Goal: Task Accomplishment & Management: Use online tool/utility

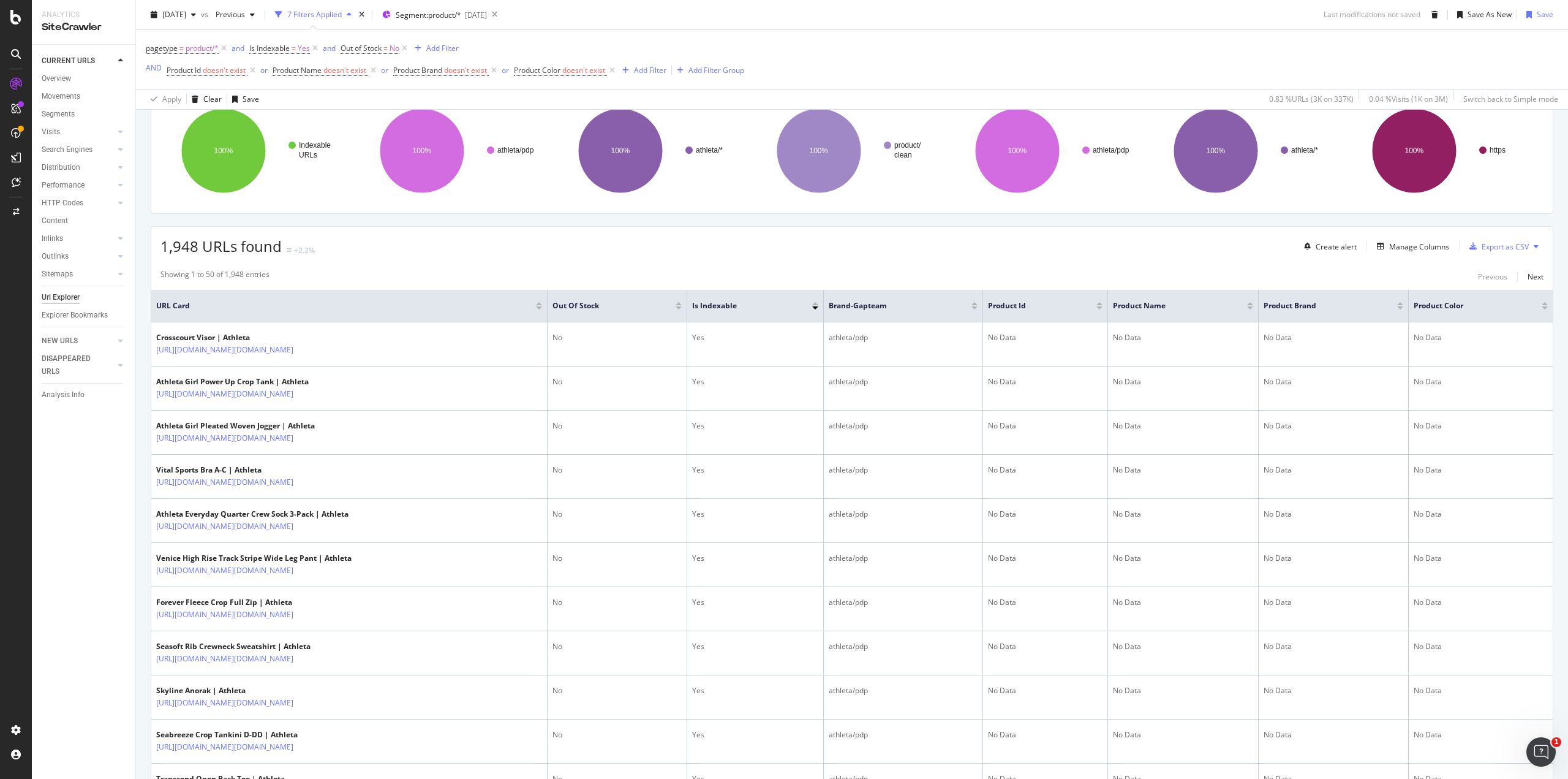
scroll to position [163, 0]
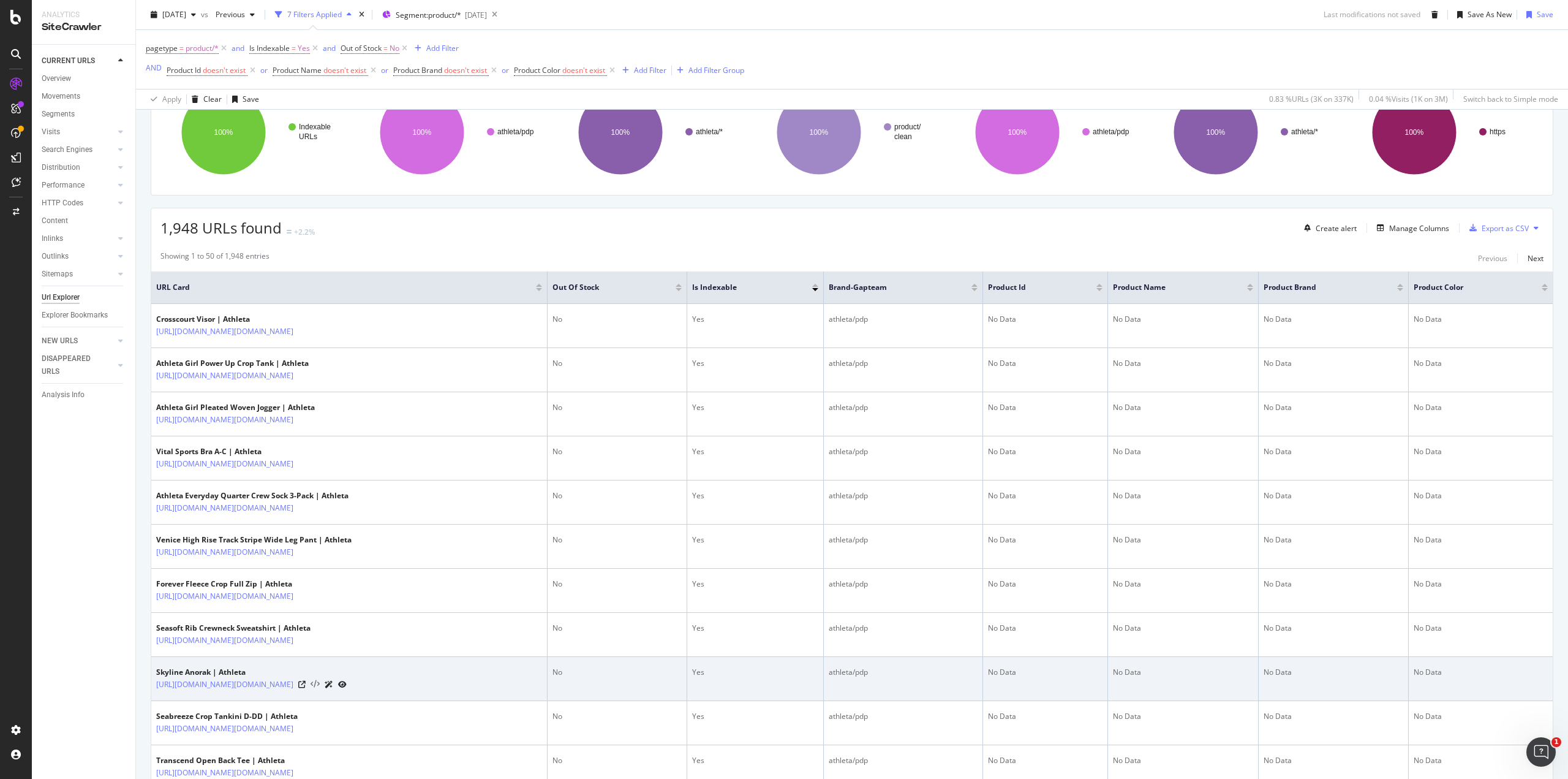
click at [320, 680] on icon at bounding box center [314, 684] width 9 height 8
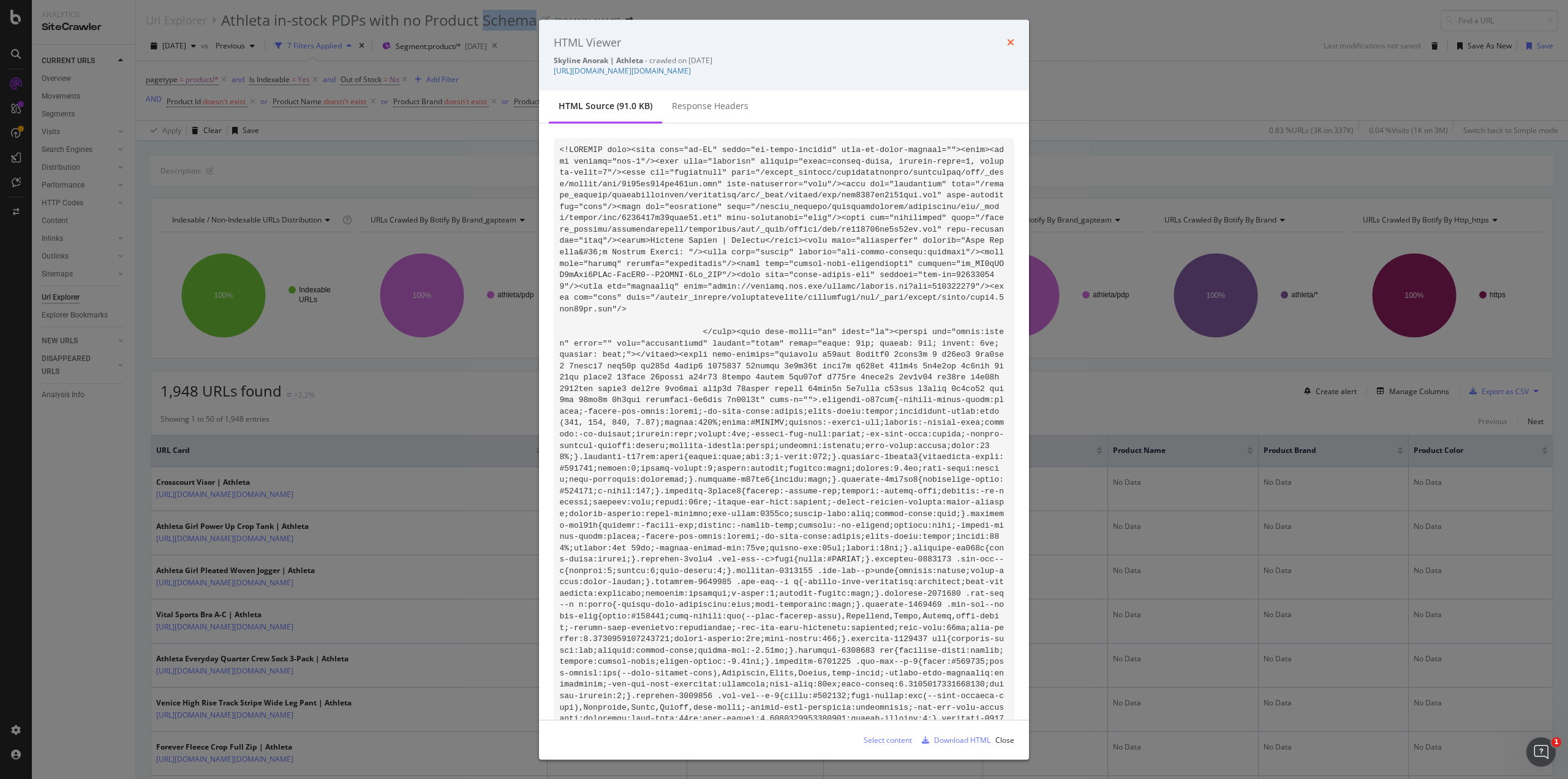
click at [1010, 43] on icon "times" at bounding box center [1010, 43] width 7 height 10
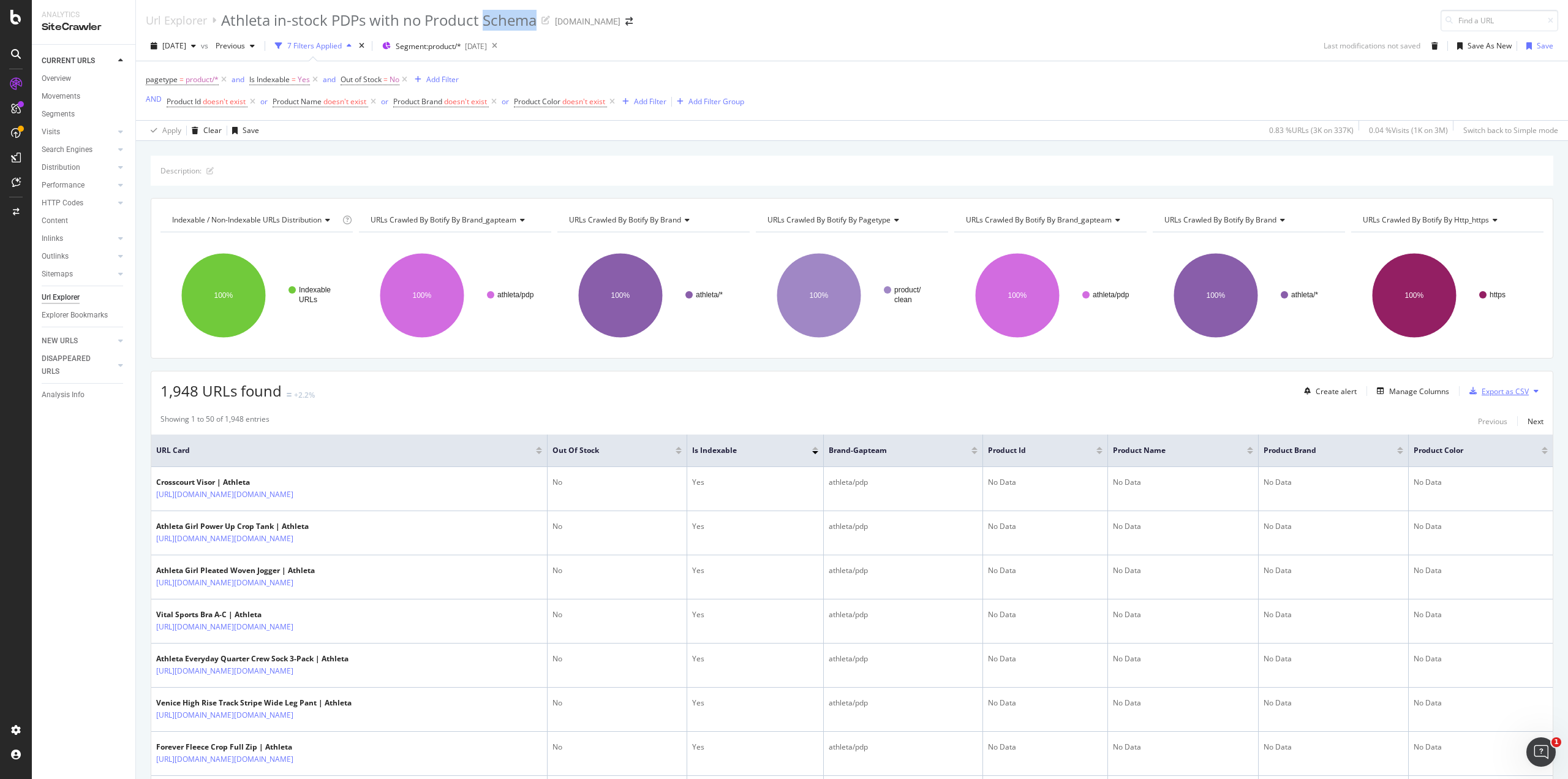
click at [1496, 387] on div "Export as CSV" at bounding box center [1504, 391] width 47 height 11
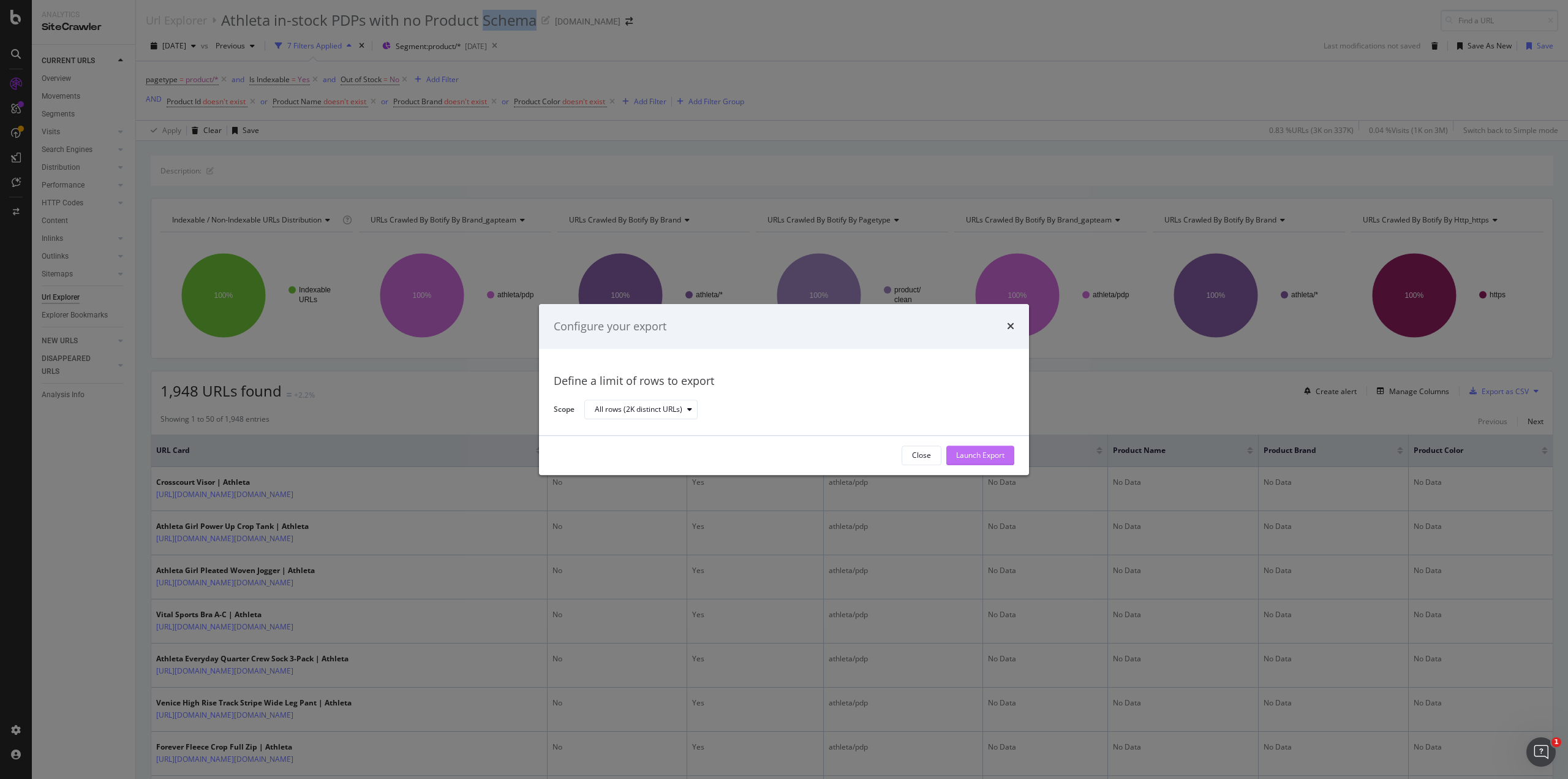
click at [981, 455] on div "Launch Export" at bounding box center [980, 456] width 48 height 11
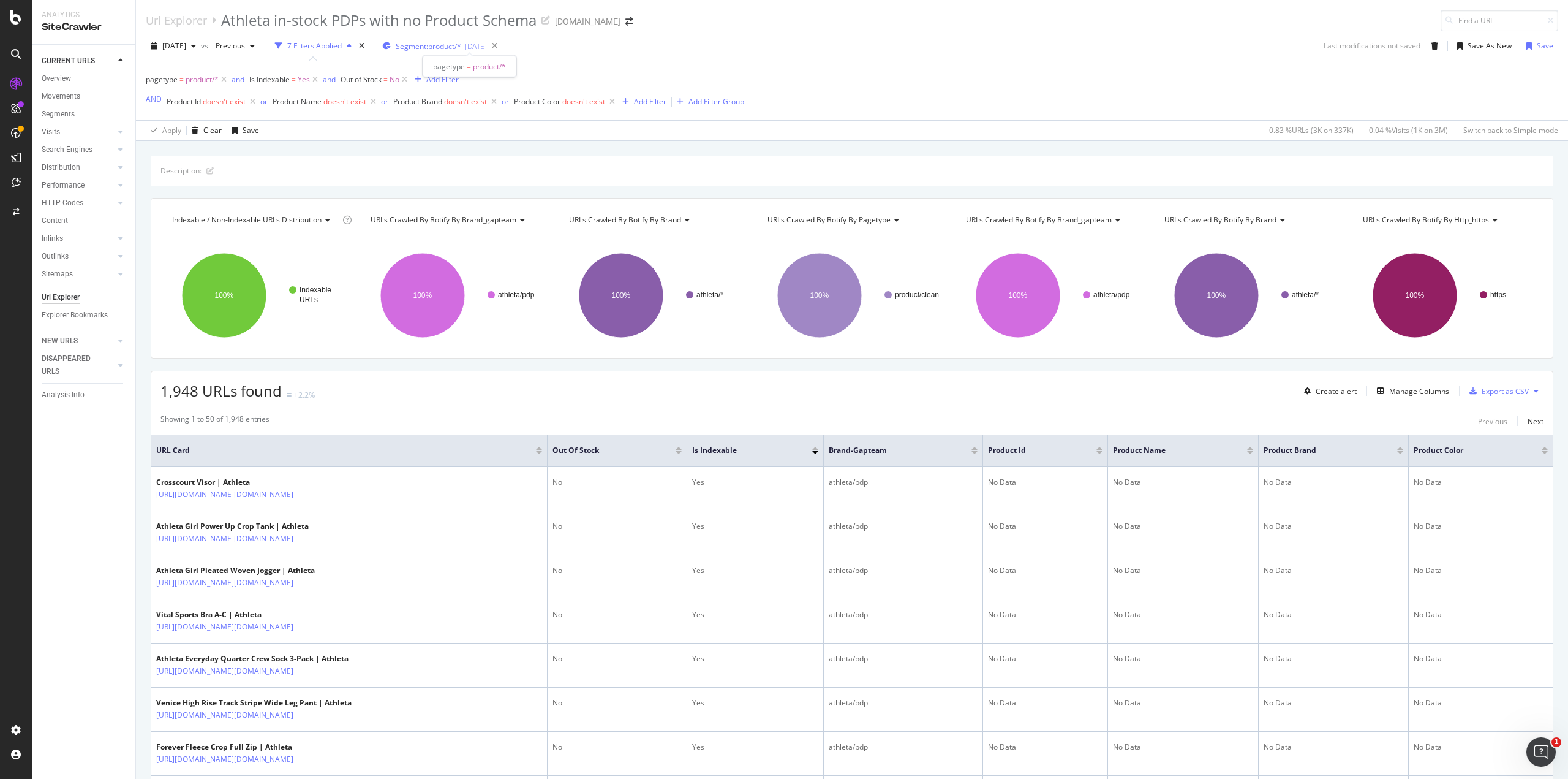
click at [461, 42] on span "Segment: product/*" at bounding box center [428, 46] width 66 height 11
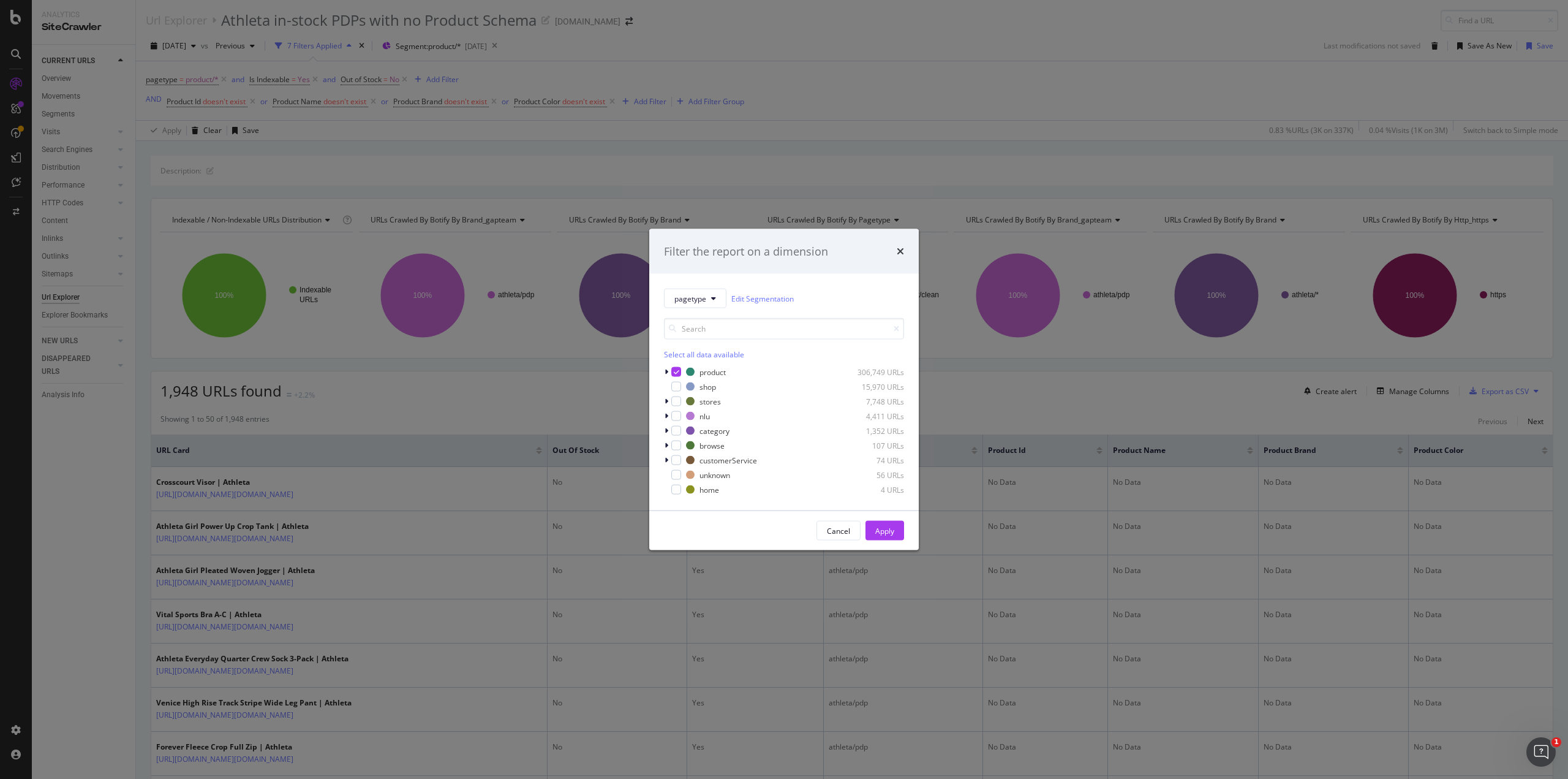
click at [896, 257] on div "Filter the report on a dimension" at bounding box center [784, 250] width 240 height 16
click at [899, 250] on icon "times" at bounding box center [900, 251] width 7 height 10
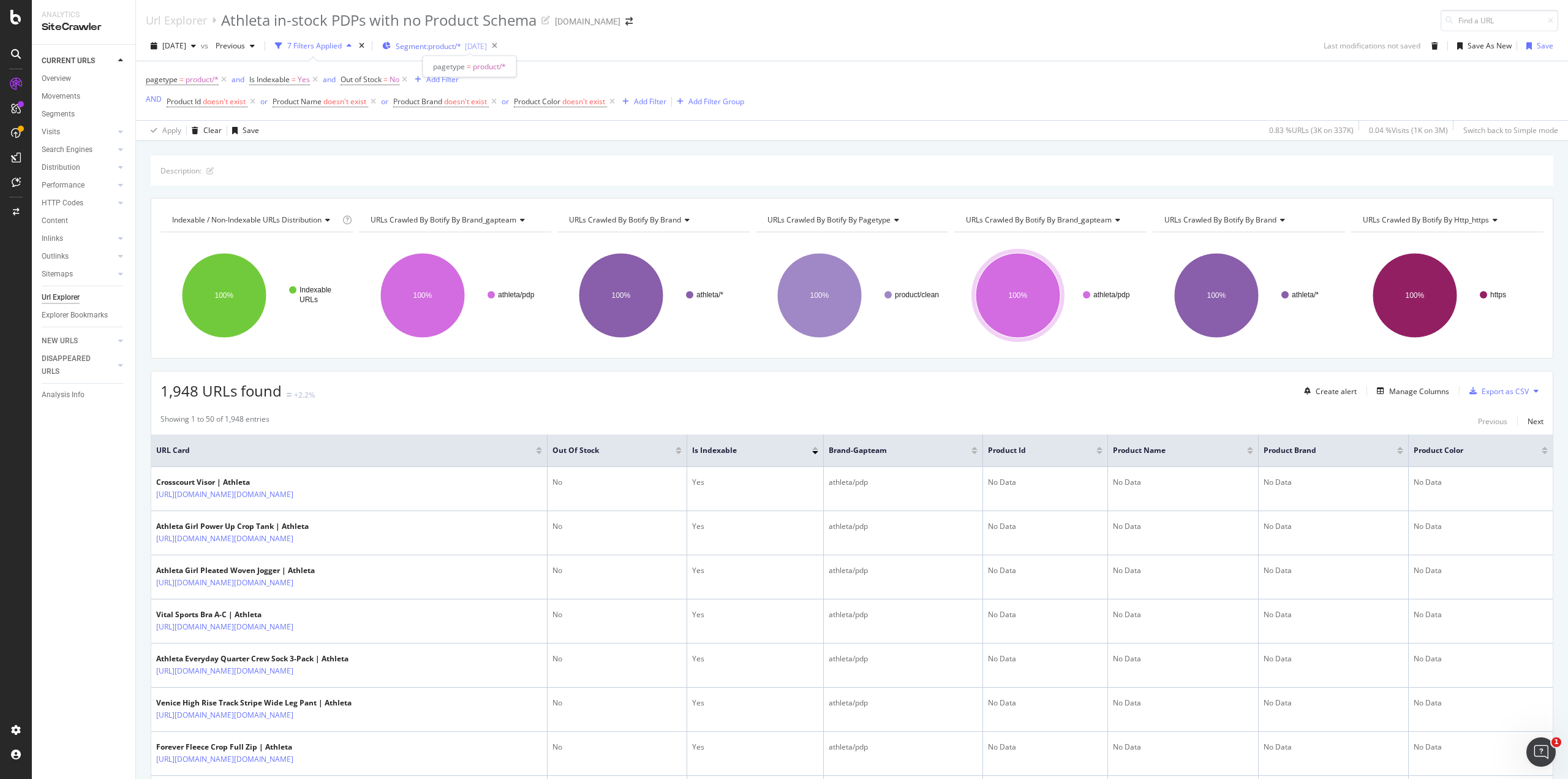
click at [438, 44] on span "Segment: product/*" at bounding box center [428, 46] width 66 height 11
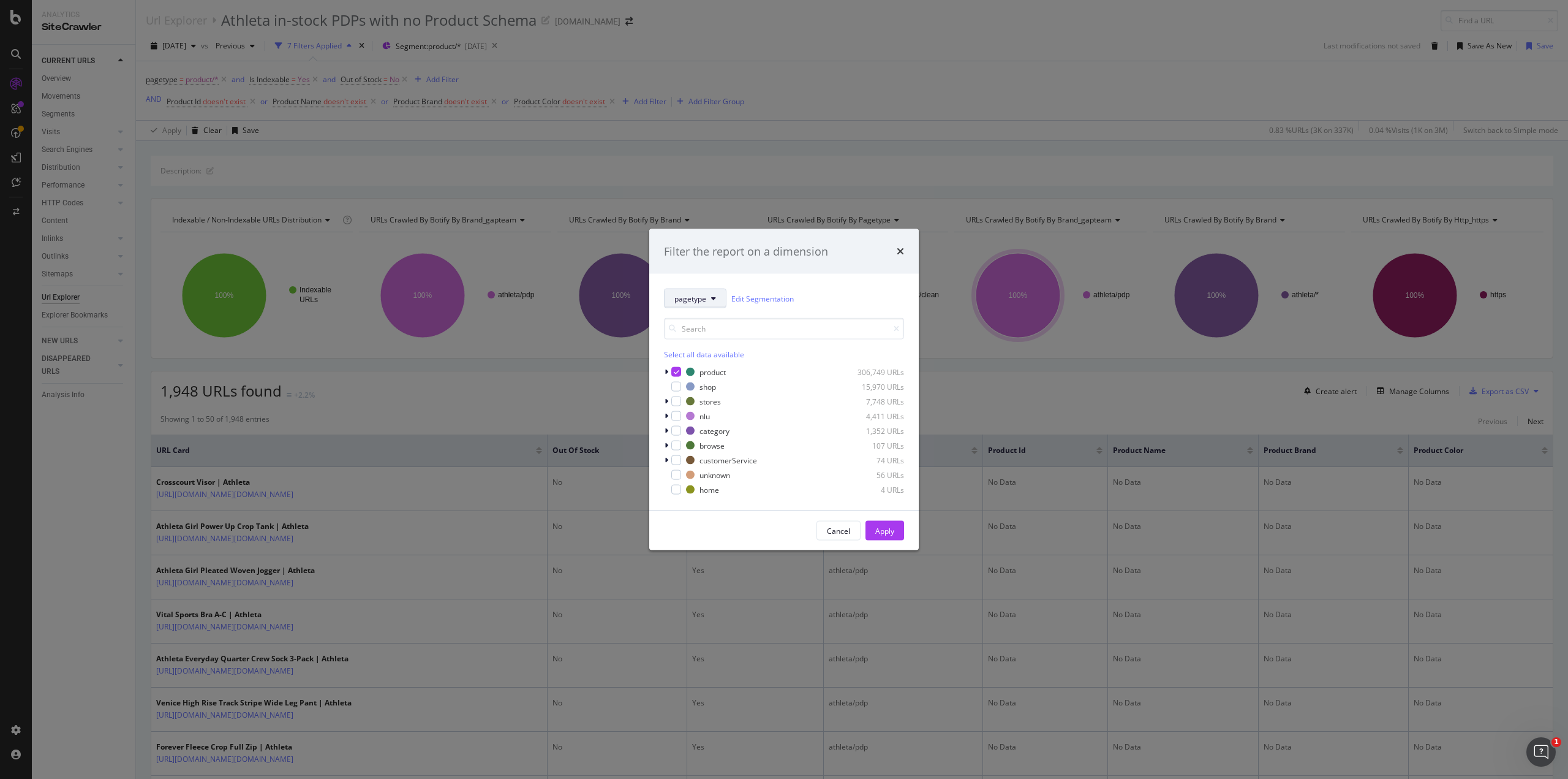
click at [718, 300] on button "pagetype" at bounding box center [695, 299] width 62 height 20
click at [713, 387] on span "brand" at bounding box center [751, 387] width 153 height 11
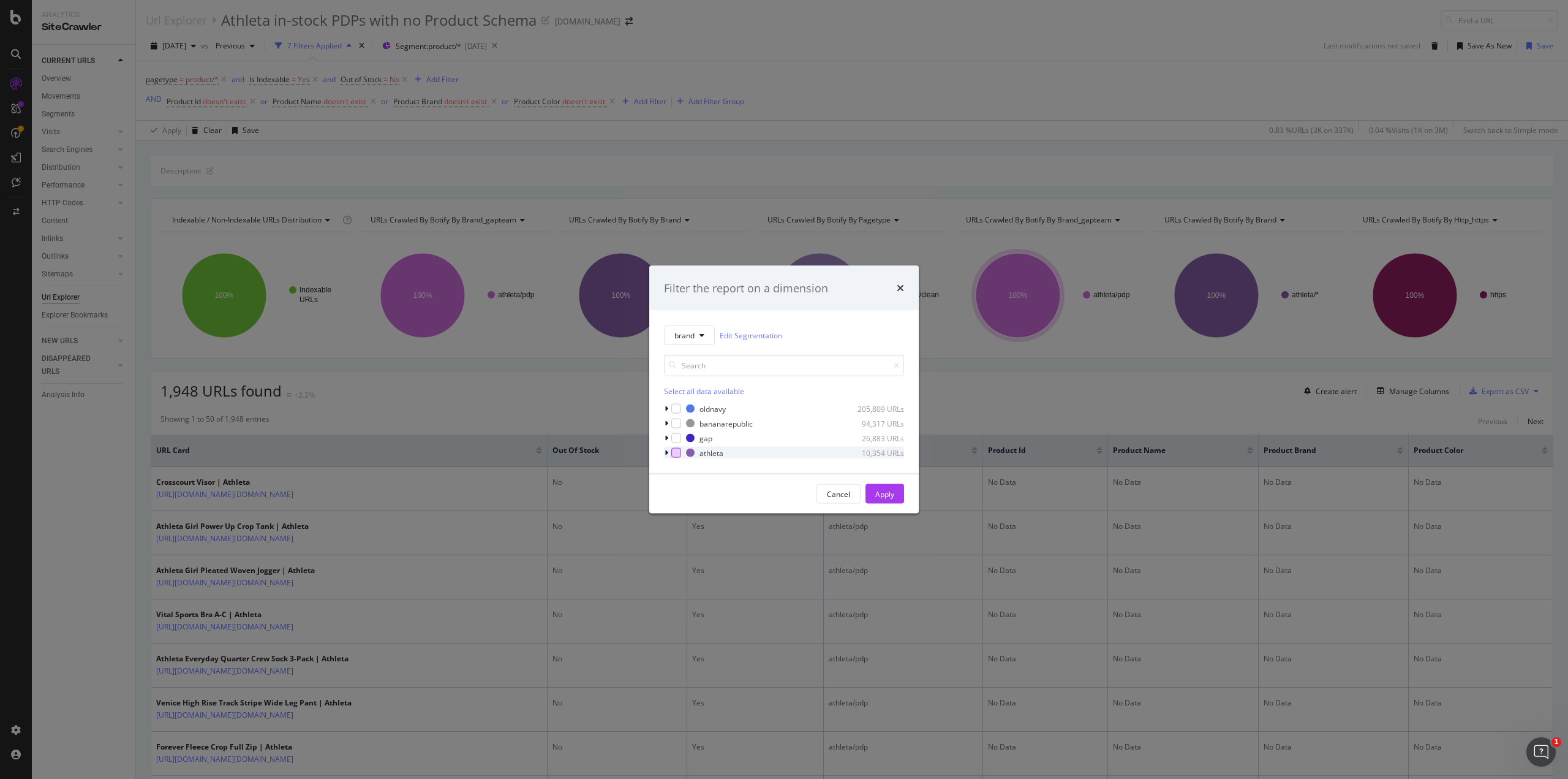
click at [680, 451] on div "modal" at bounding box center [676, 453] width 10 height 10
click at [884, 486] on div "Apply" at bounding box center [885, 493] width 19 height 18
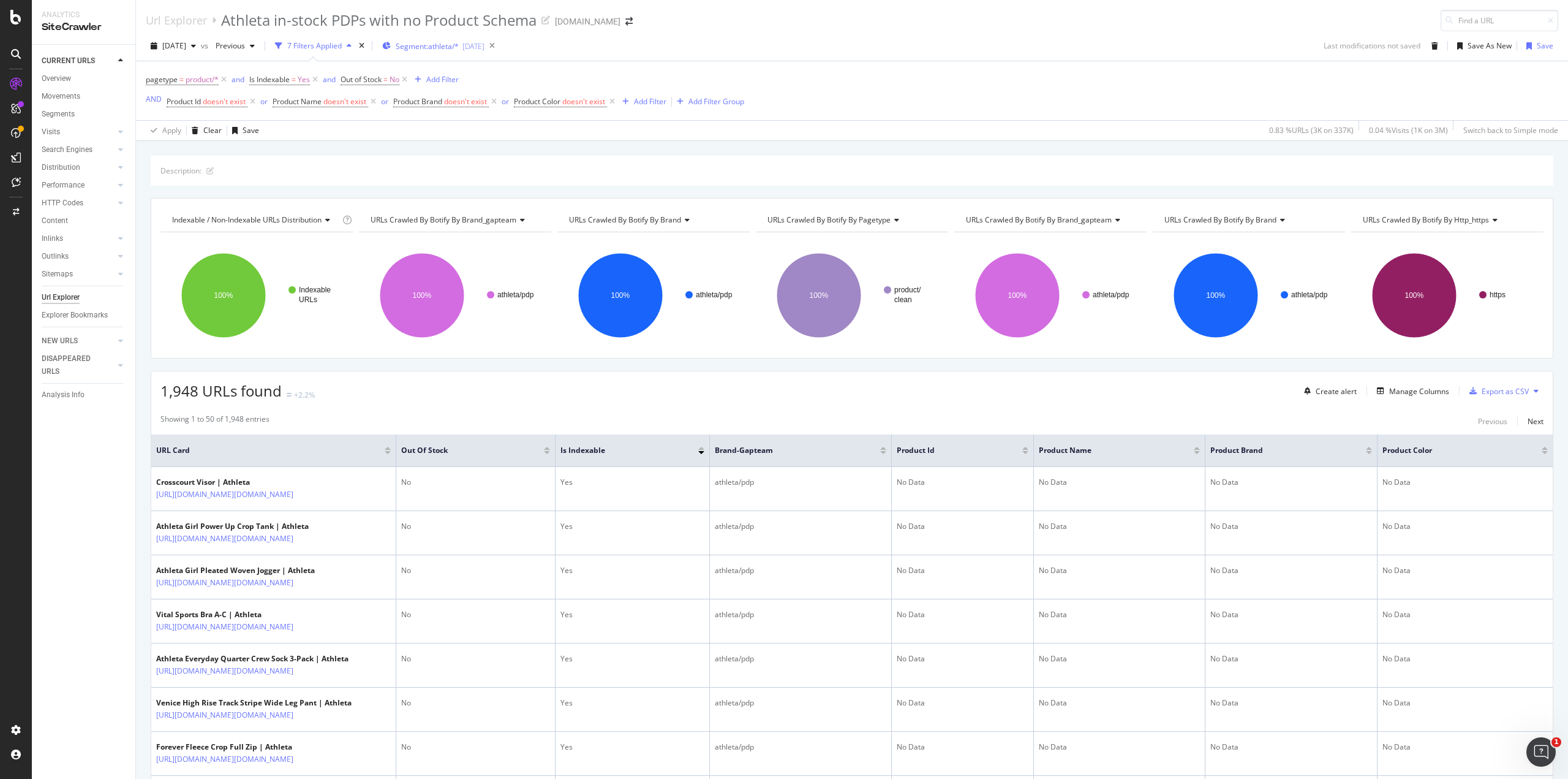
click at [472, 51] on div "Segment: athleta/* 2025-06-18" at bounding box center [433, 46] width 103 height 18
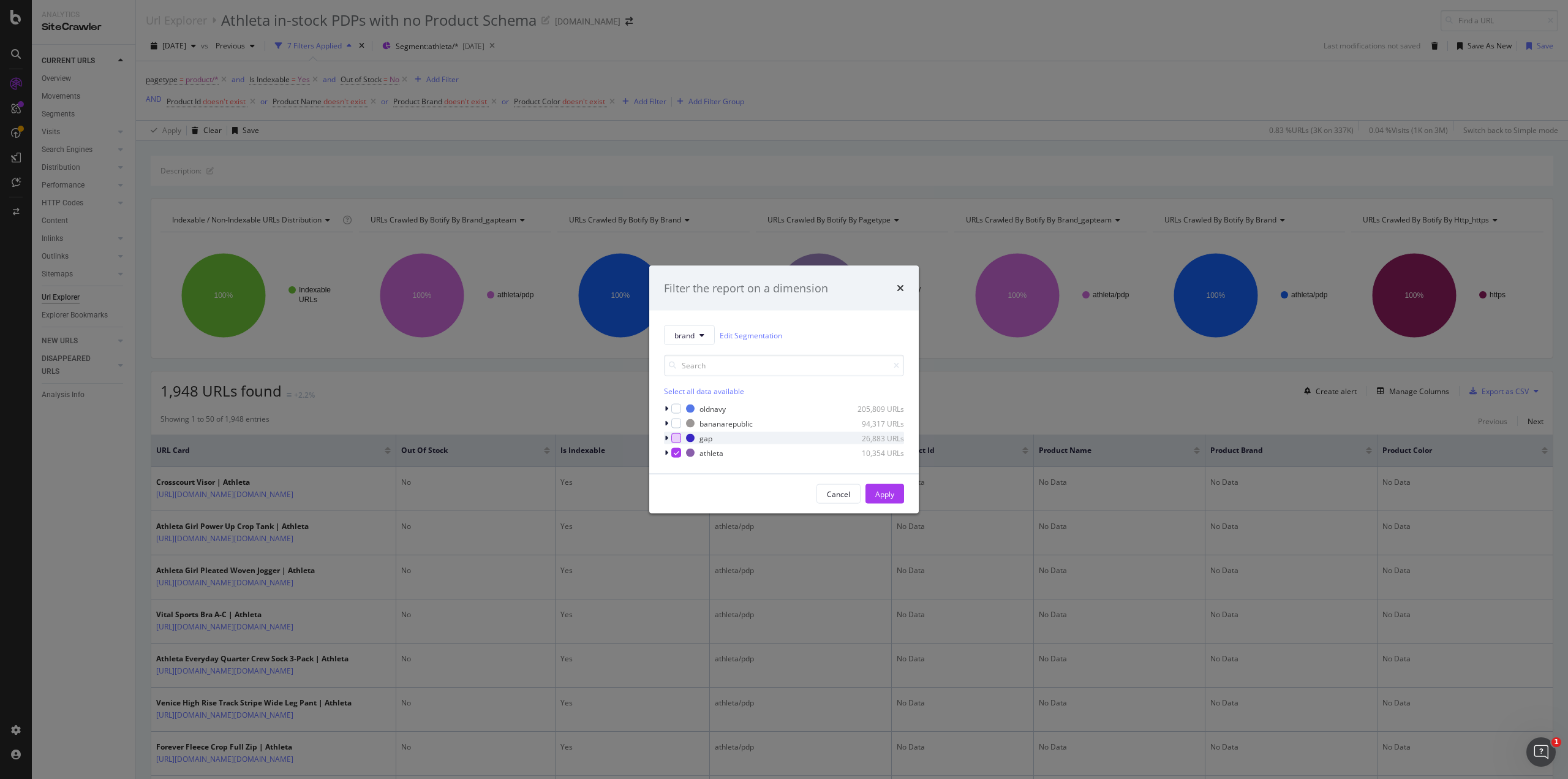
click at [674, 437] on div "modal" at bounding box center [676, 438] width 10 height 10
click at [676, 451] on icon "modal" at bounding box center [676, 452] width 6 height 6
click at [887, 492] on div "Apply" at bounding box center [885, 493] width 19 height 11
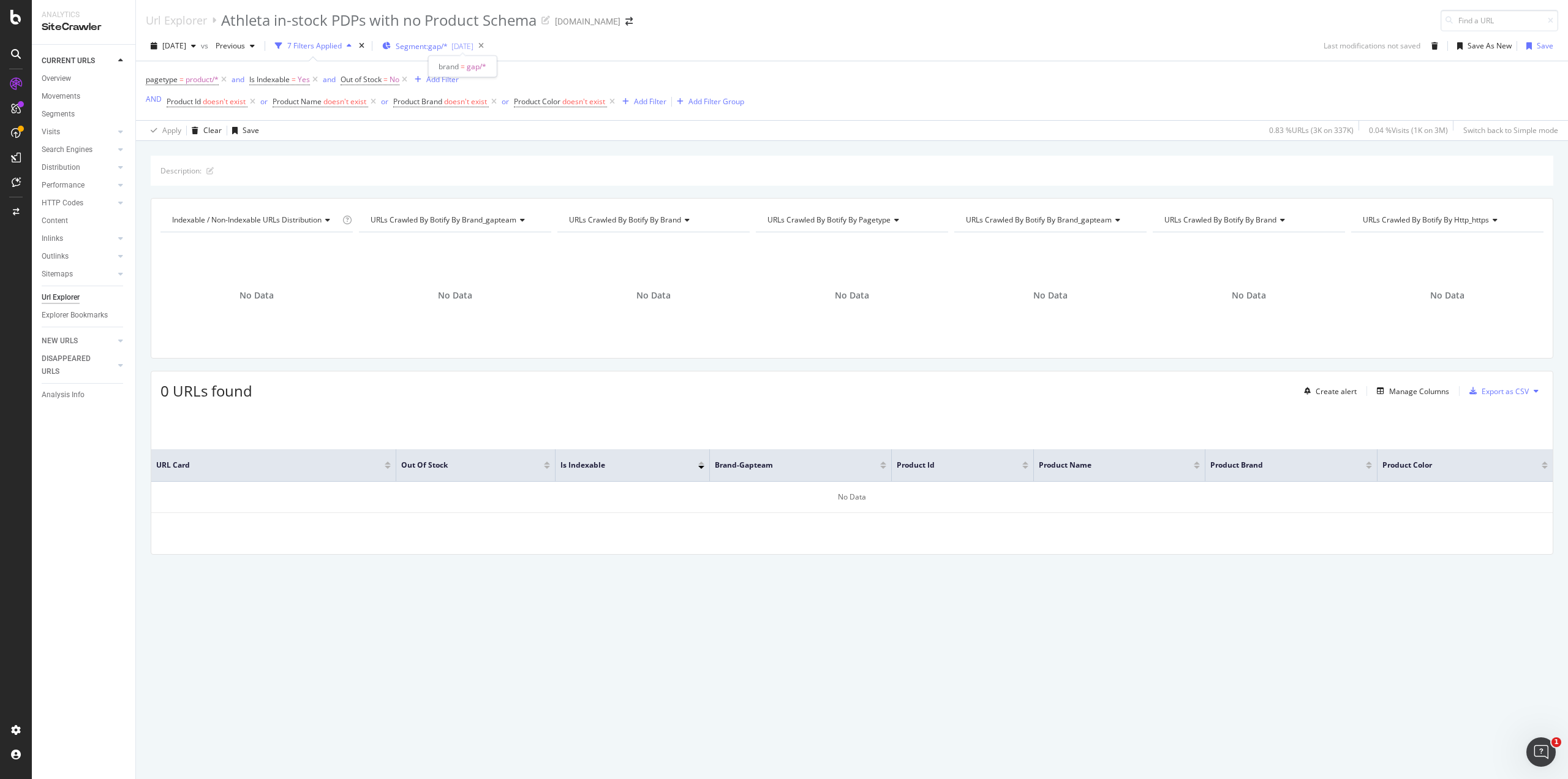
click at [448, 45] on span "Segment: gap/*" at bounding box center [421, 46] width 52 height 11
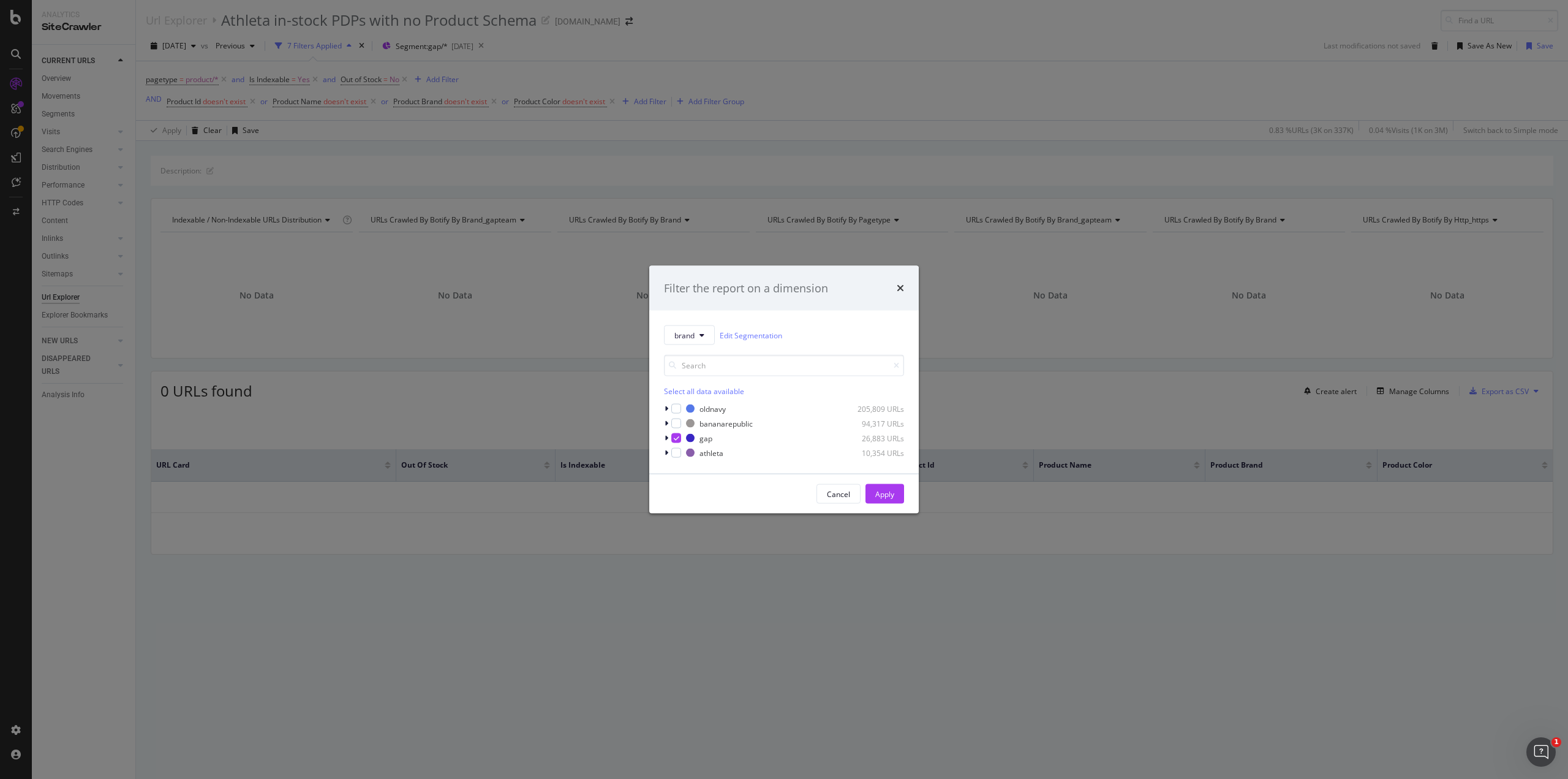
drag, startPoint x: 581, startPoint y: 208, endPoint x: 678, endPoint y: 314, distance: 143.7
drag, startPoint x: 678, startPoint y: 314, endPoint x: 903, endPoint y: 410, distance: 244.6
click at [903, 410] on div "205,809 URLs" at bounding box center [873, 408] width 60 height 11
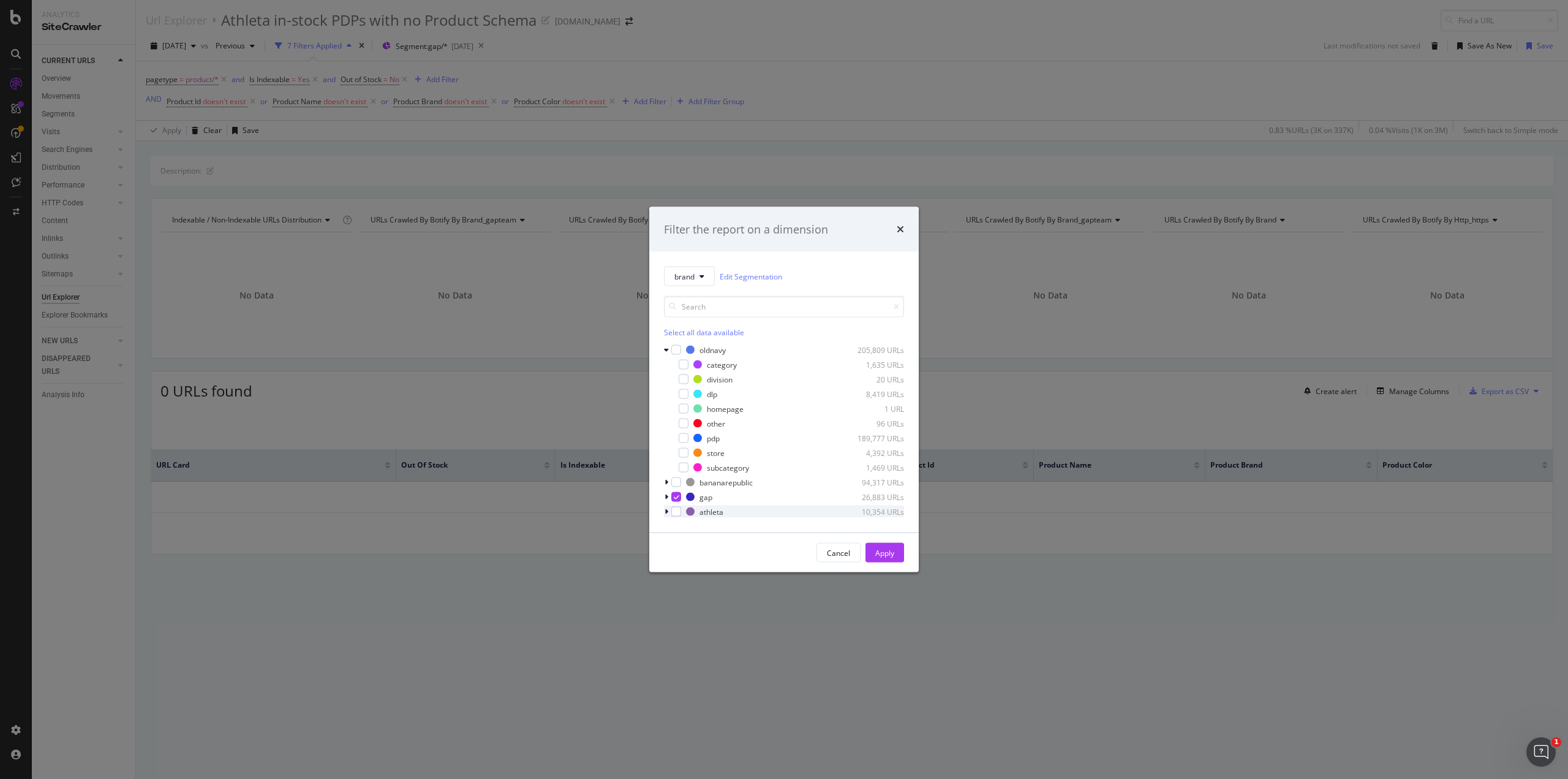
click at [665, 512] on icon "modal" at bounding box center [666, 511] width 3 height 7
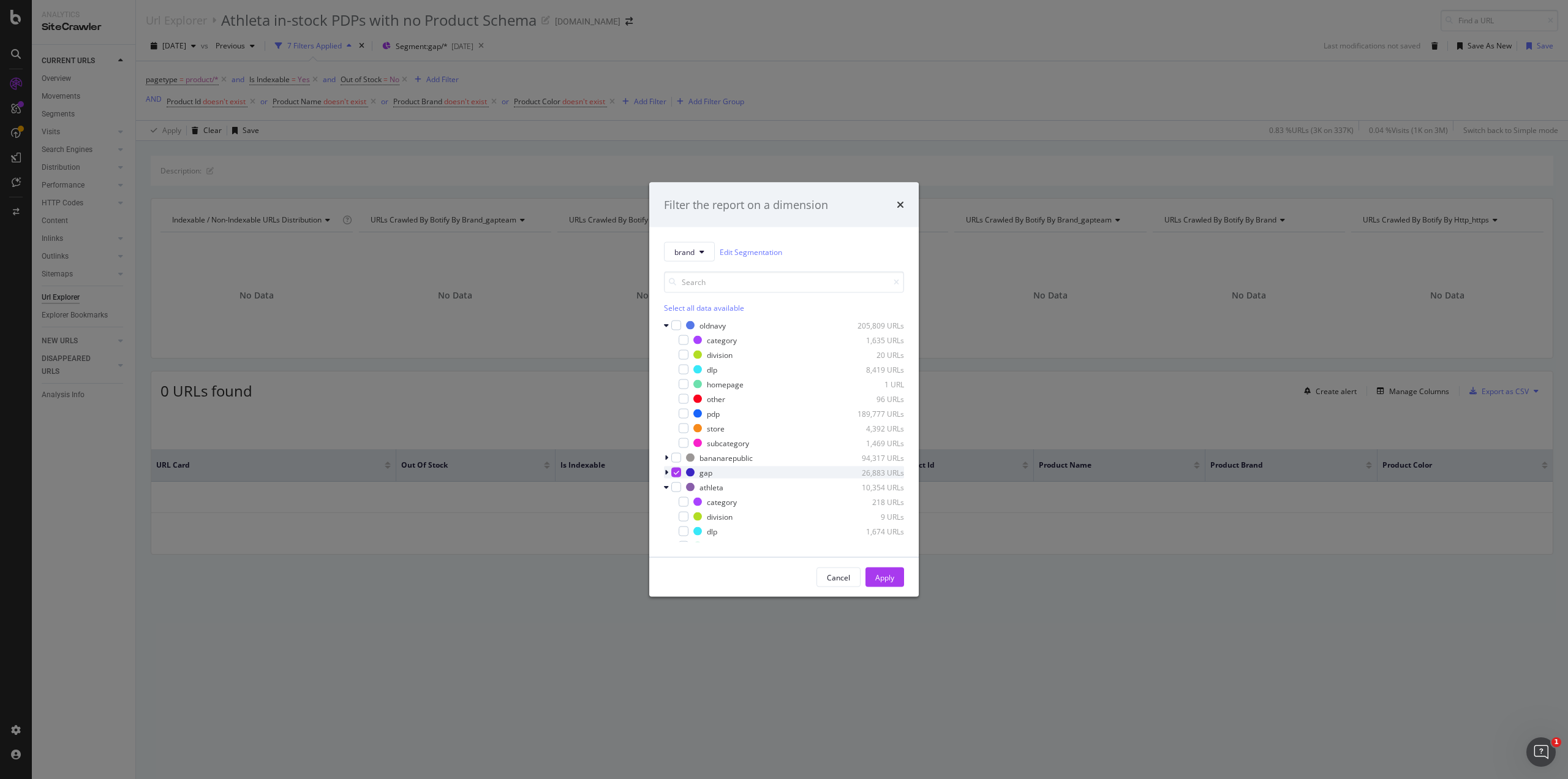
click at [665, 469] on icon "modal" at bounding box center [666, 472] width 3 height 7
click at [841, 574] on div "Cancel" at bounding box center [839, 576] width 23 height 11
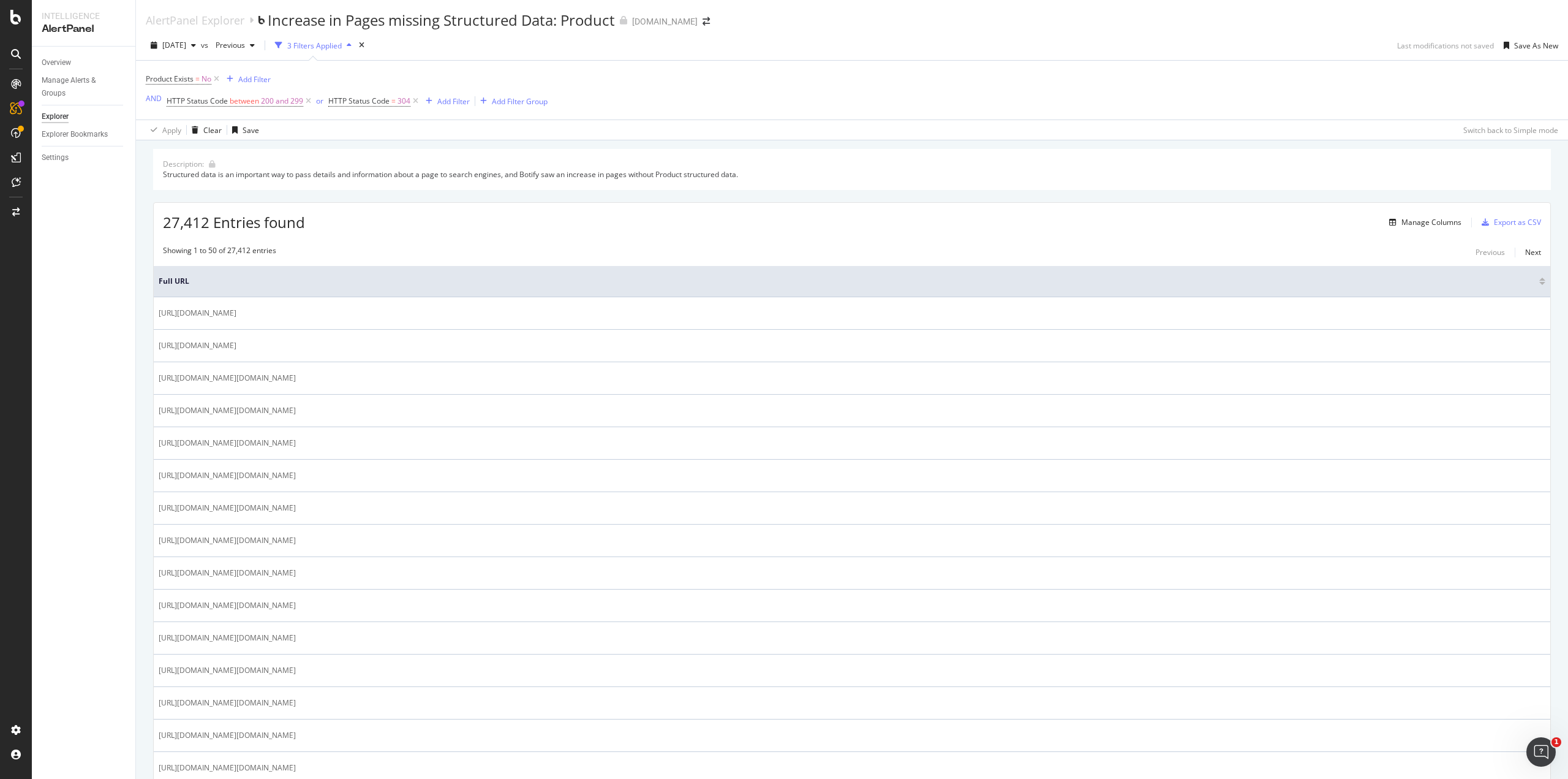
click at [1015, 88] on div "Product Exists = No Add Filter AND HTTP Status Code between 200 and 299 or HTTP…" at bounding box center [852, 90] width 1412 height 59
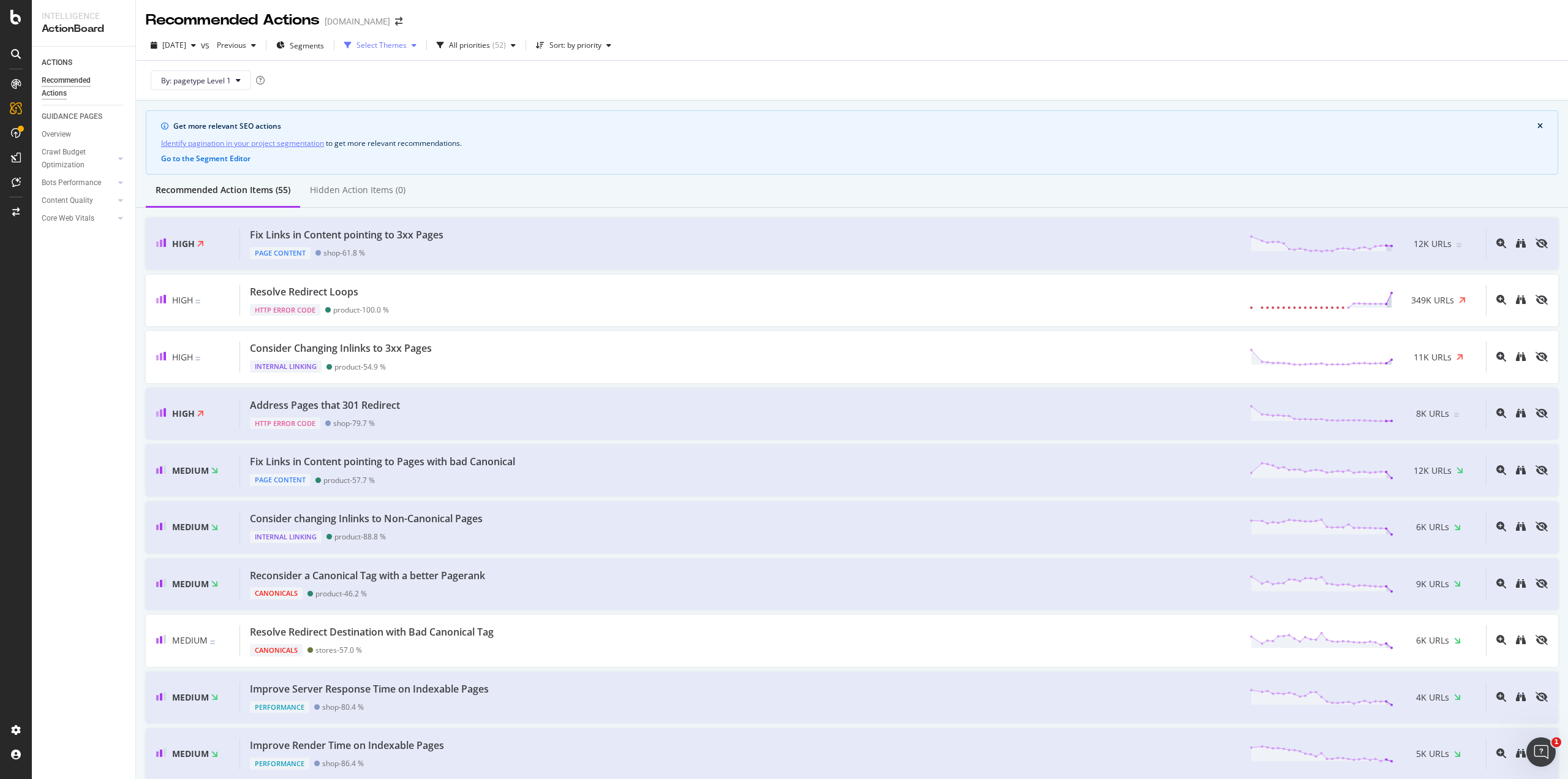
click at [421, 44] on div "button" at bounding box center [414, 45] width 15 height 7
click at [629, 71] on div "By: pagetype Level 1" at bounding box center [852, 80] width 1412 height 39
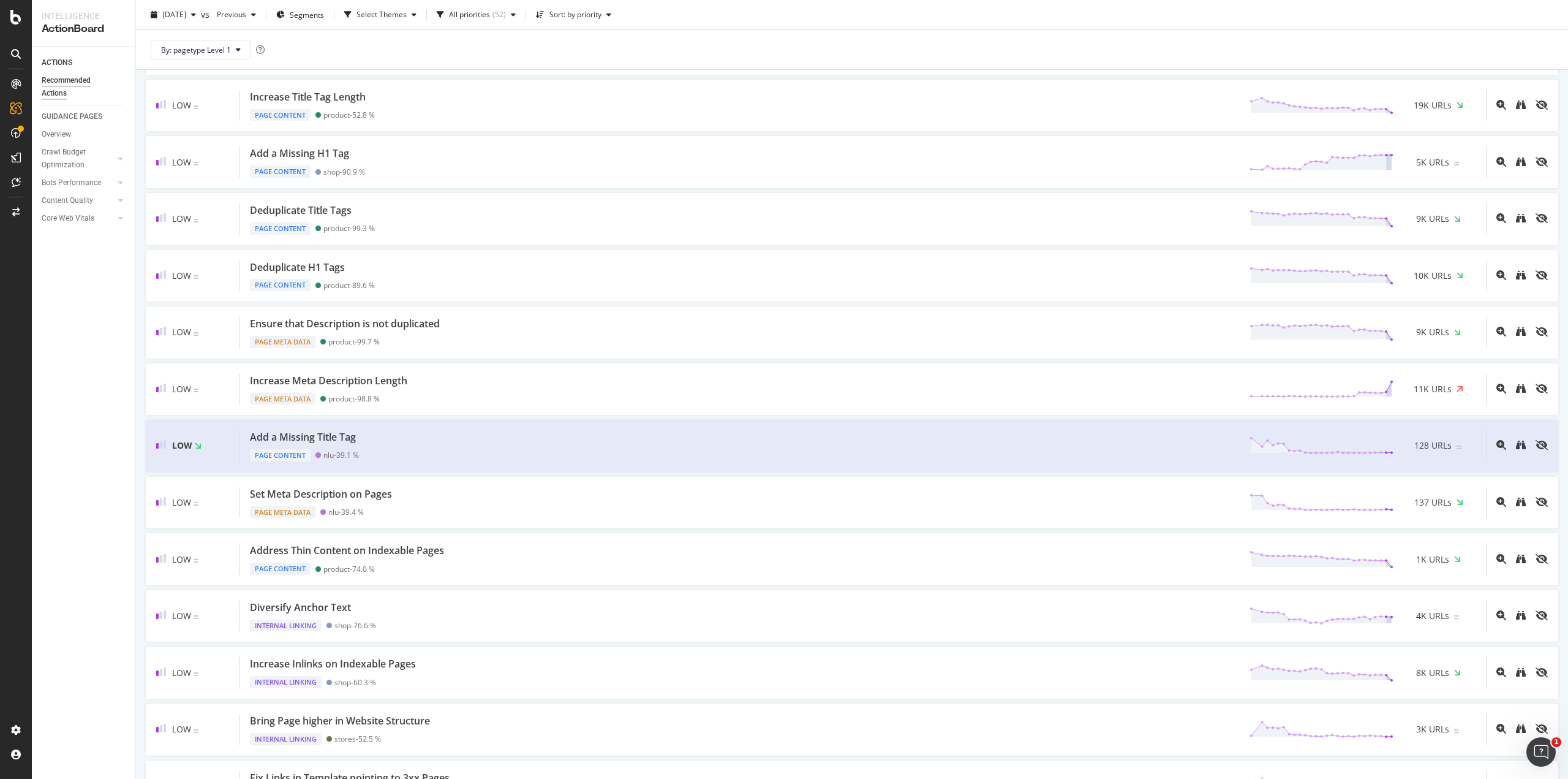
scroll to position [942, 0]
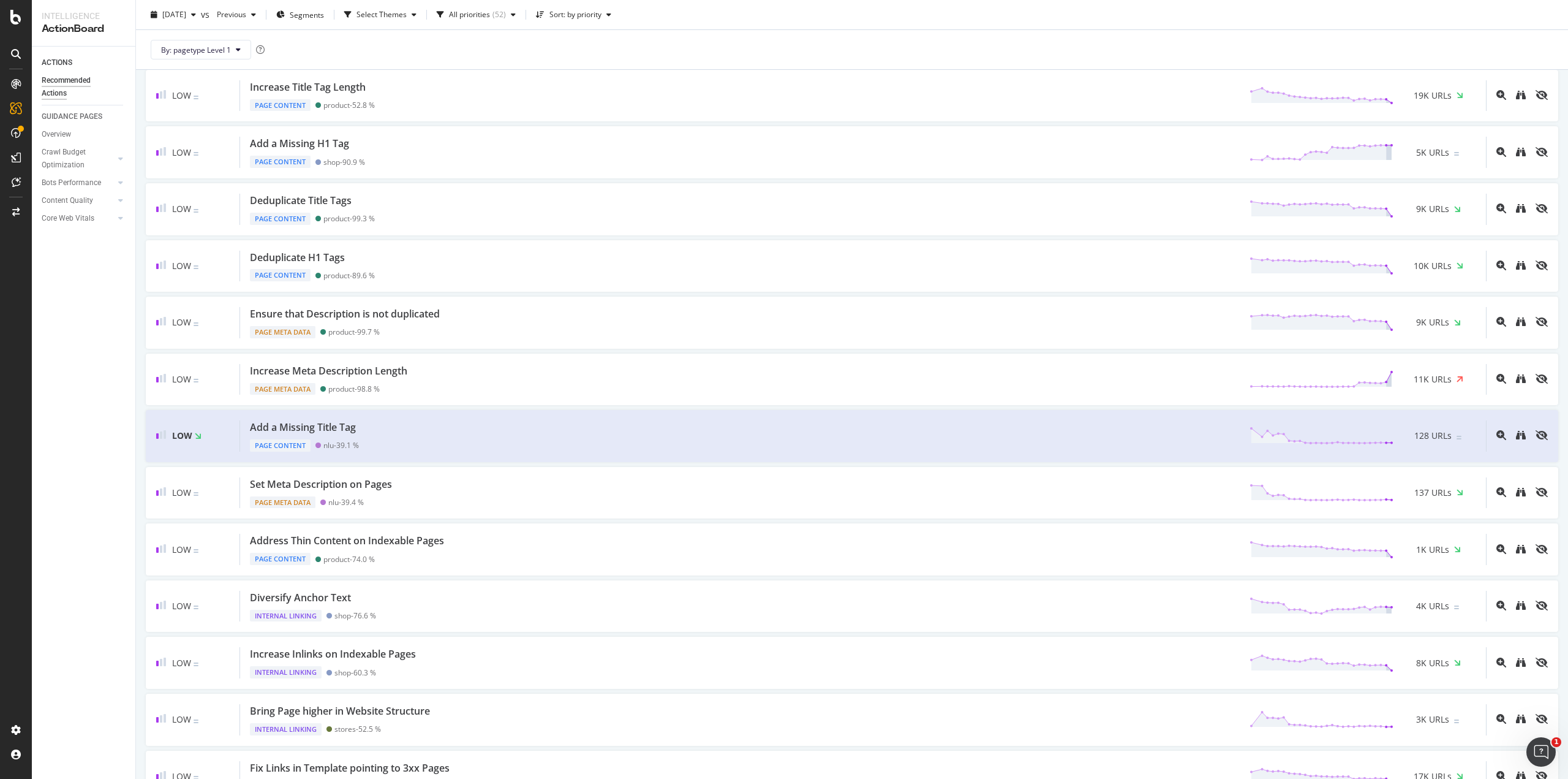
click at [965, 16] on div "2025 Aug. 27th vs Previous Segments Select Themes All priorities ( 52 ) Sort: b…" at bounding box center [852, 17] width 1432 height 25
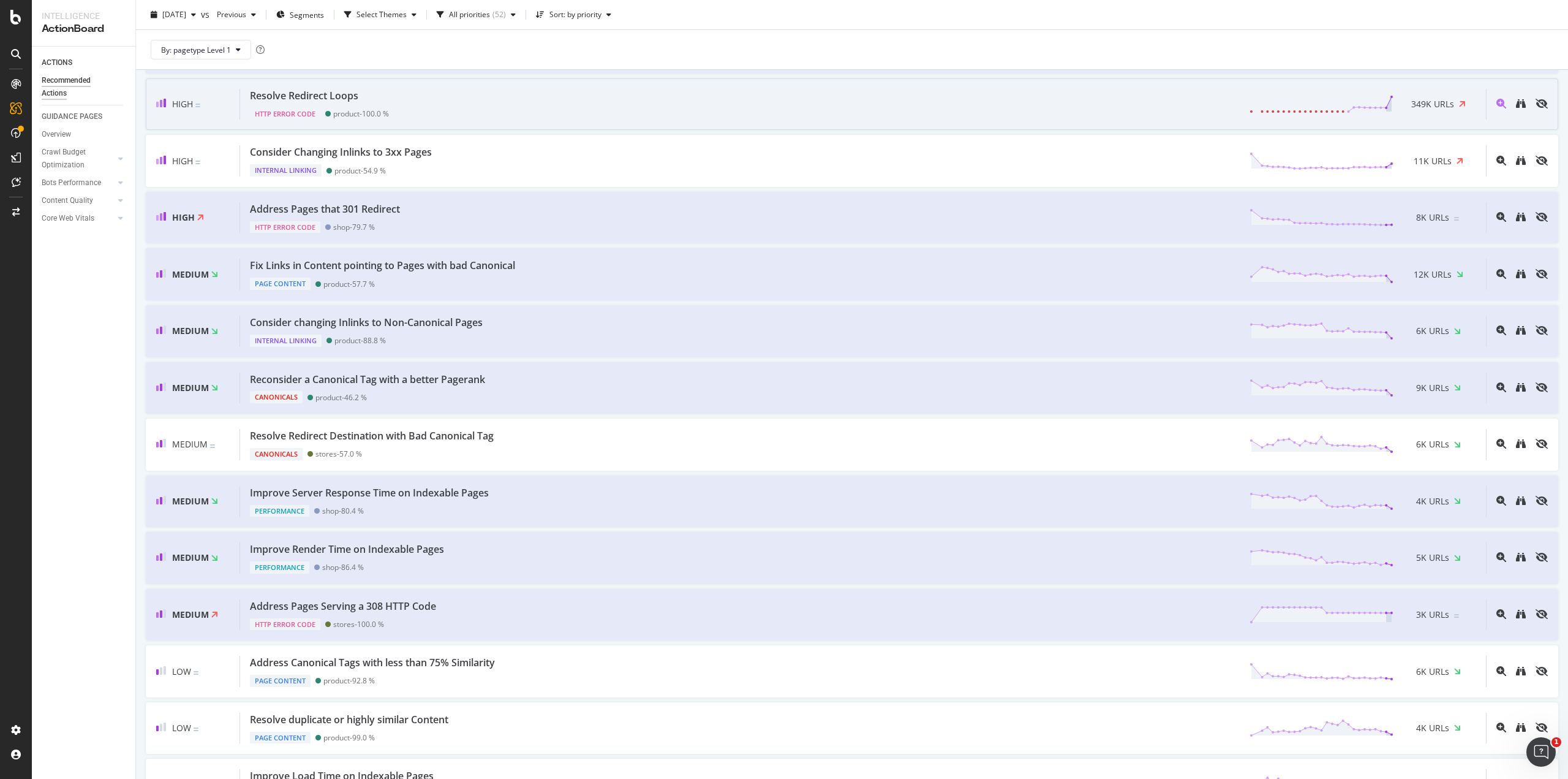
scroll to position [0, 0]
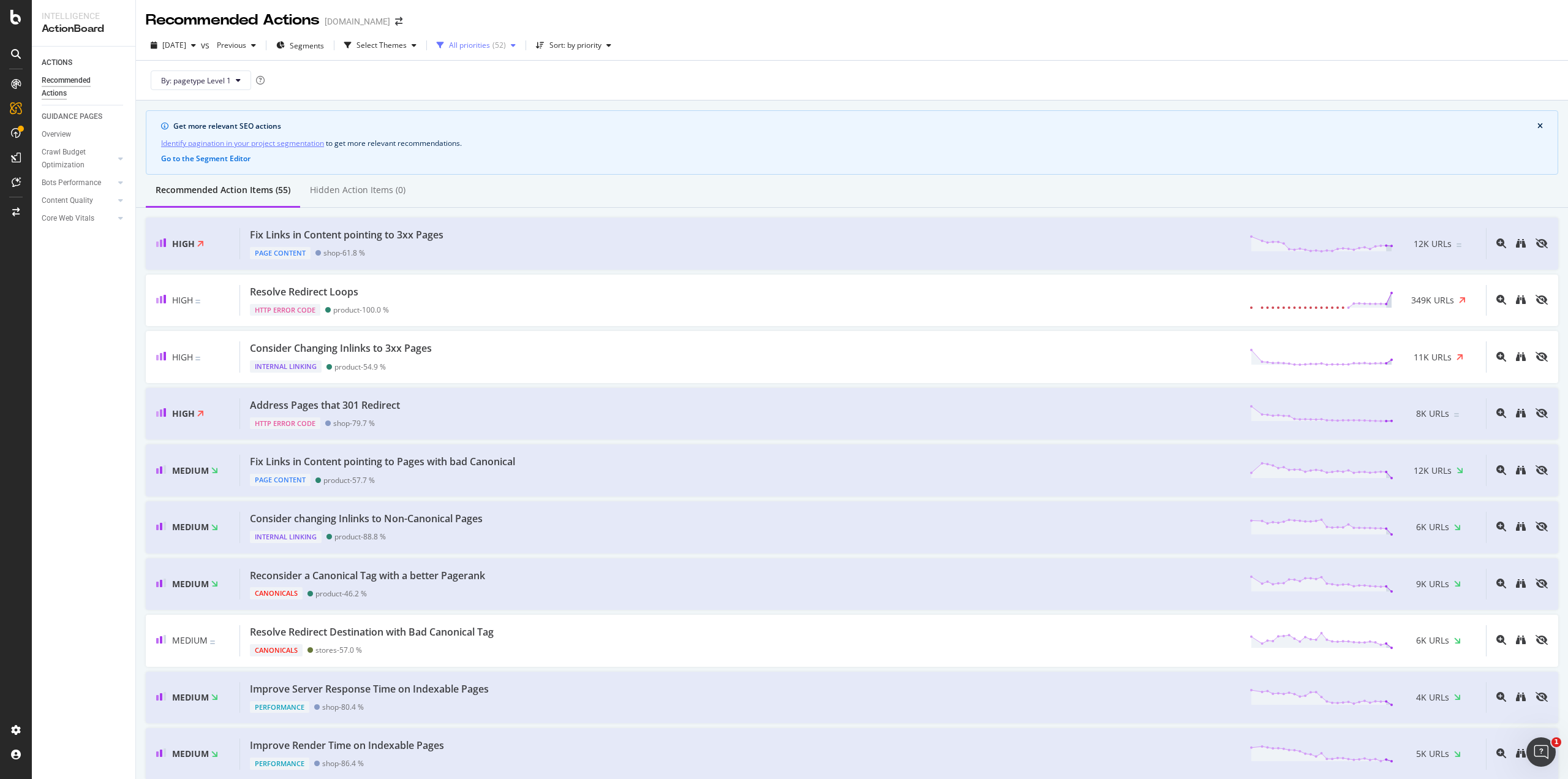
click at [490, 49] on div "All priorities" at bounding box center [469, 45] width 41 height 7
click at [490, 47] on div "All priorities" at bounding box center [469, 45] width 41 height 7
click at [407, 42] on div "Select Themes" at bounding box center [381, 45] width 50 height 7
click at [523, 76] on div "By: pagetype Level 1" at bounding box center [852, 80] width 1412 height 39
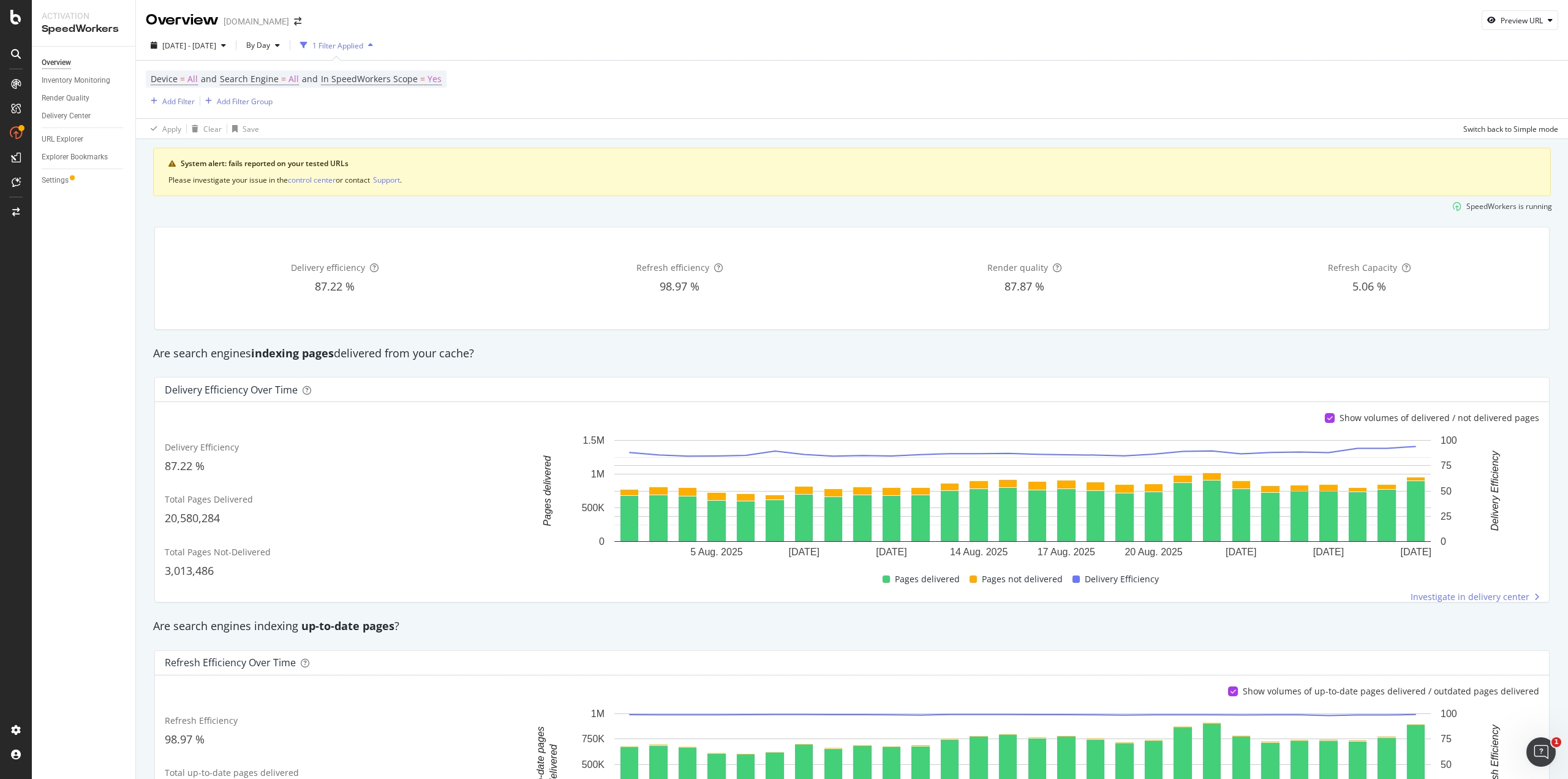
click at [1001, 211] on div "SpeedWorkers is running" at bounding box center [852, 206] width 1410 height 21
